Goal: Task Accomplishment & Management: Use online tool/utility

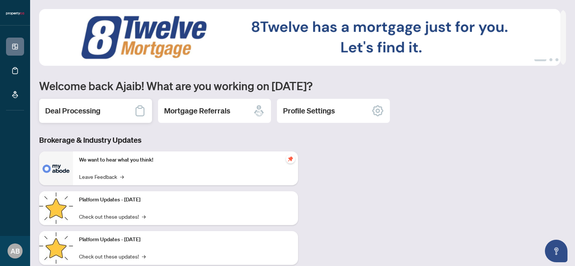
click at [96, 109] on h2 "Deal Processing" at bounding box center [72, 111] width 55 height 11
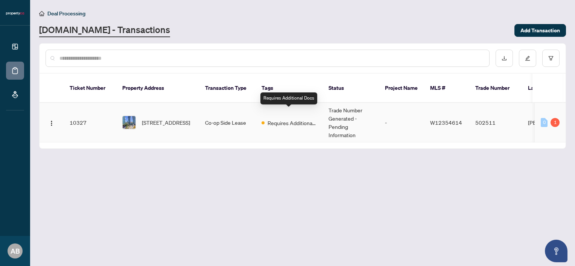
click at [271, 119] on span "Requires Additional Docs" at bounding box center [292, 123] width 49 height 8
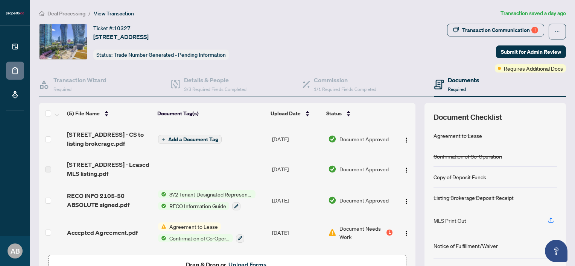
click at [221, 262] on span "Drag & Drop or Upload Forms" at bounding box center [227, 265] width 83 height 10
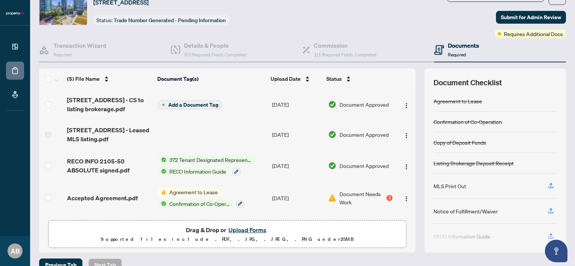
scroll to position [33, 0]
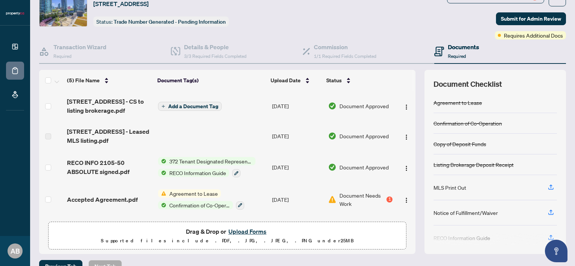
click at [241, 228] on button "Upload Forms" at bounding box center [247, 232] width 43 height 10
